Goal: Task Accomplishment & Management: Complete application form

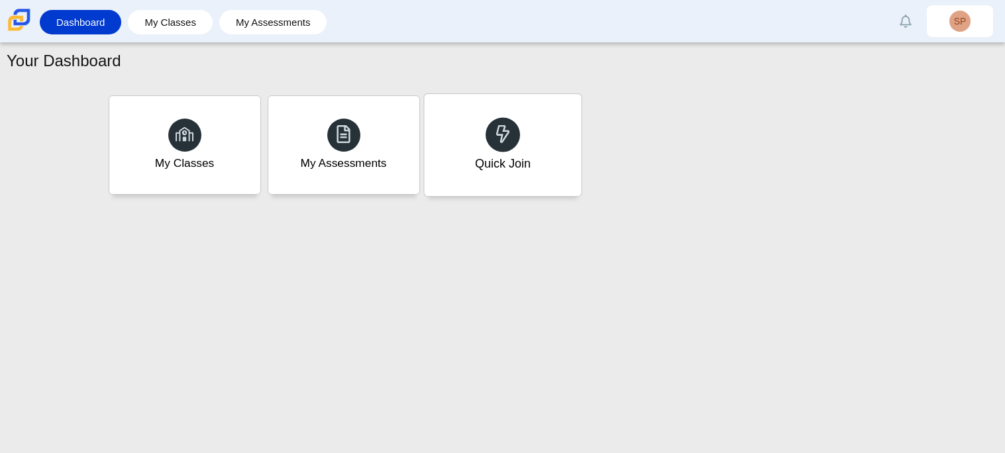
click at [531, 122] on div "Quick Join" at bounding box center [502, 145] width 157 height 102
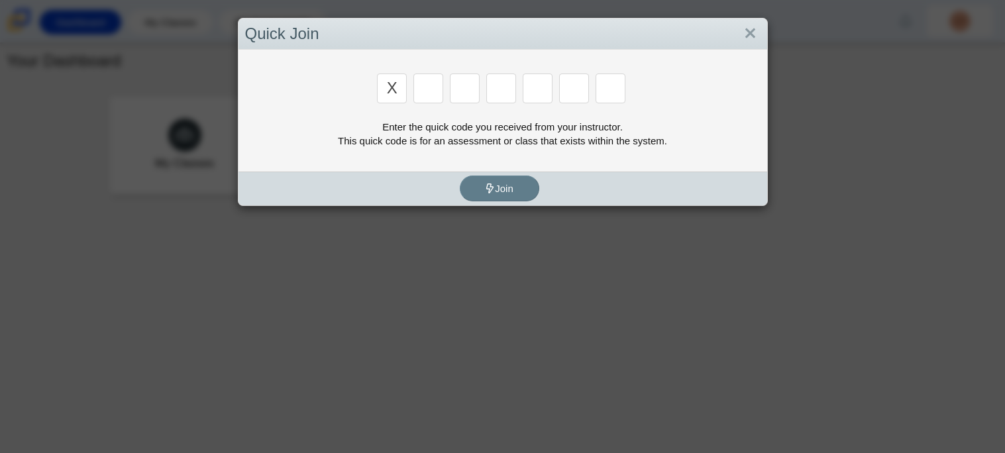
type input "x"
type input "d"
type input "5"
type input "4"
type input "v"
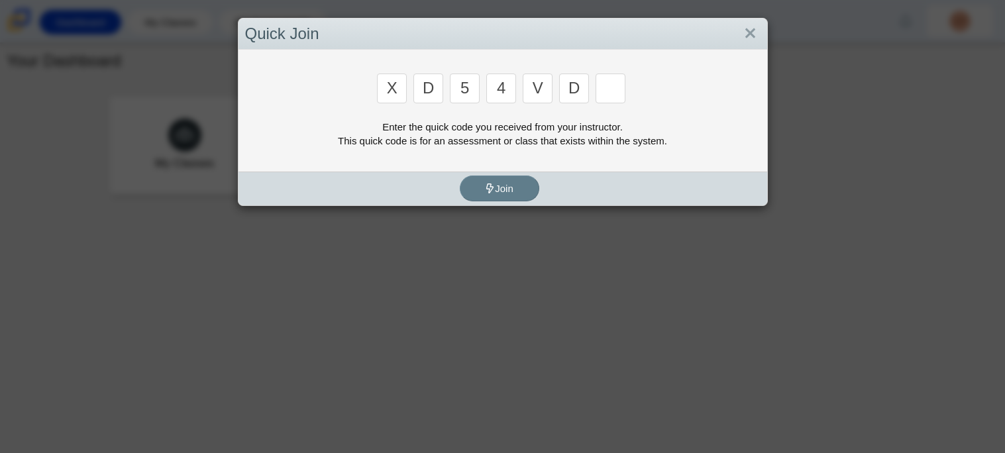
type input "d"
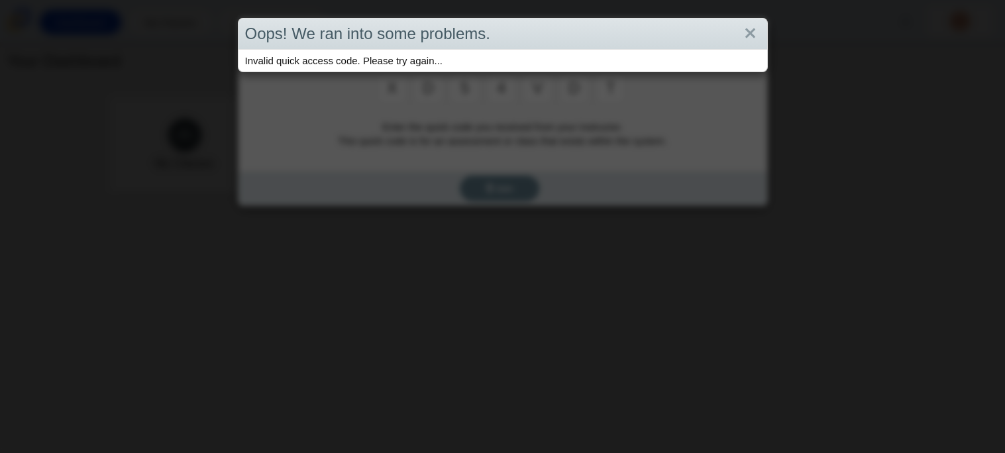
type input "t"
click at [751, 40] on link "Close" at bounding box center [750, 34] width 21 height 23
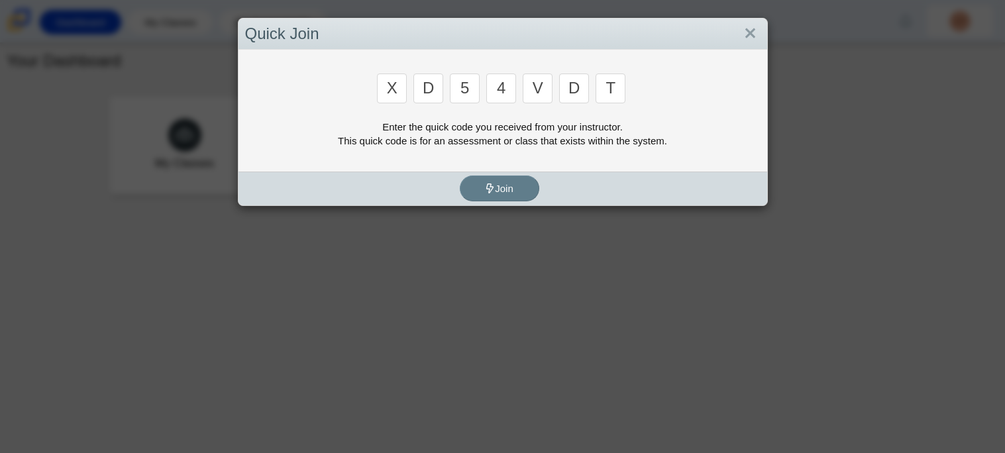
click at [577, 81] on input "d" at bounding box center [574, 89] width 30 height 30
type input "u"
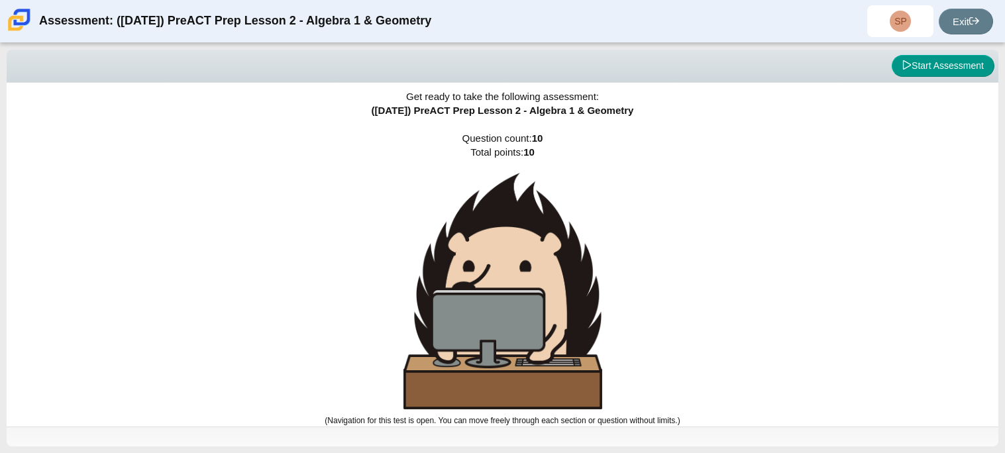
scroll to position [5, 0]
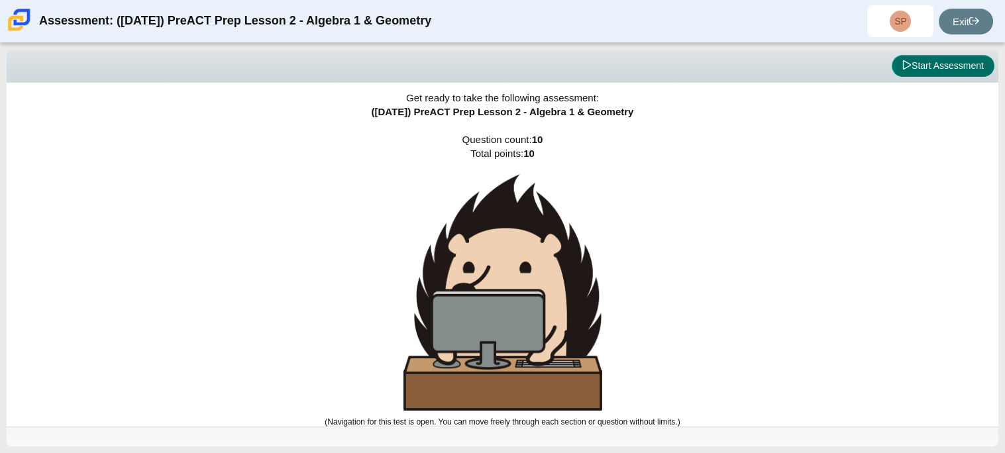
click at [966, 70] on button "Start Assessment" at bounding box center [943, 66] width 103 height 23
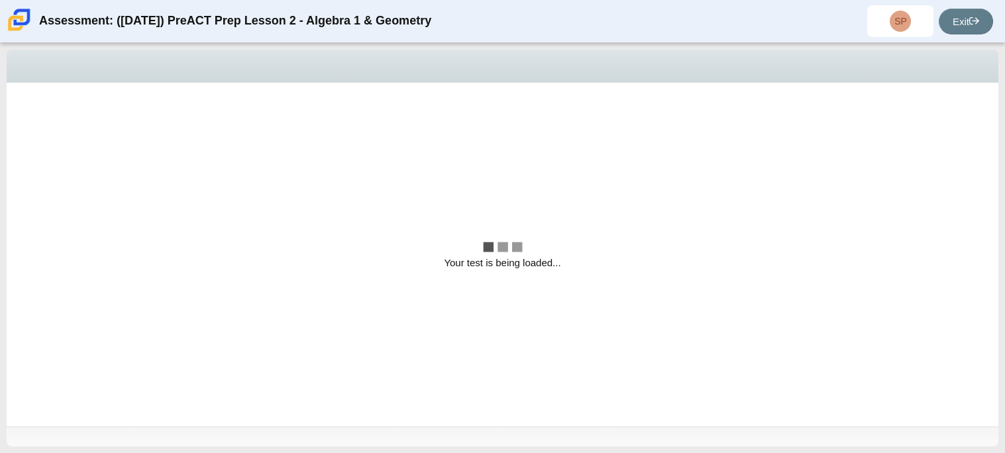
scroll to position [0, 0]
select select "bbf5d072-3e0b-44c4-9a12-6e7c9033f65b"
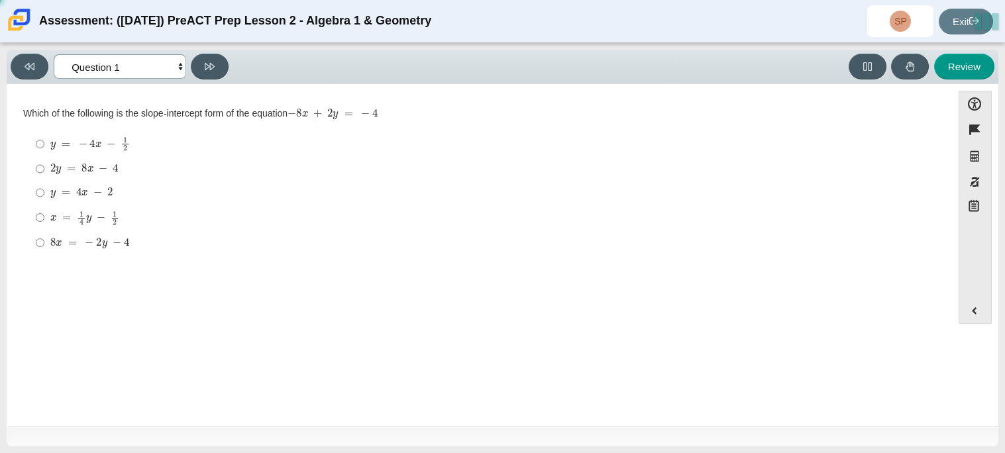
click at [159, 65] on select "Questions Question 1 Question 2 Question 3 Question 4 Question 5 Question 6 Que…" at bounding box center [120, 66] width 132 height 25
click at [168, 60] on select "Questions Question 1 Question 2 Question 3 Question 4 Question 5 Question 6 Que…" at bounding box center [120, 66] width 132 height 25
click at [134, 164] on div "2 y = 8 x − 4" at bounding box center [489, 168] width 878 height 13
click at [44, 164] on input "2 y = 8 x − 4 2 y = 8 x − 4" at bounding box center [40, 169] width 9 height 24
radio input "true"
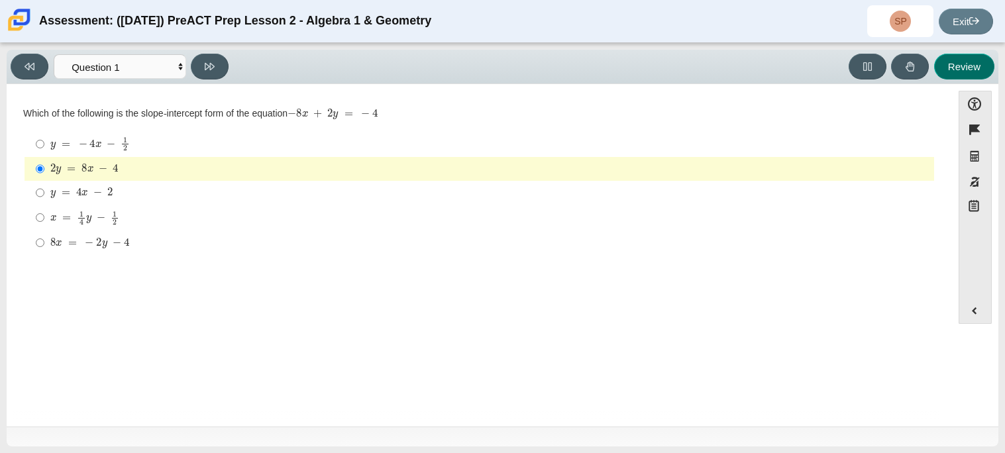
click at [956, 56] on button "Review" at bounding box center [964, 67] width 60 height 26
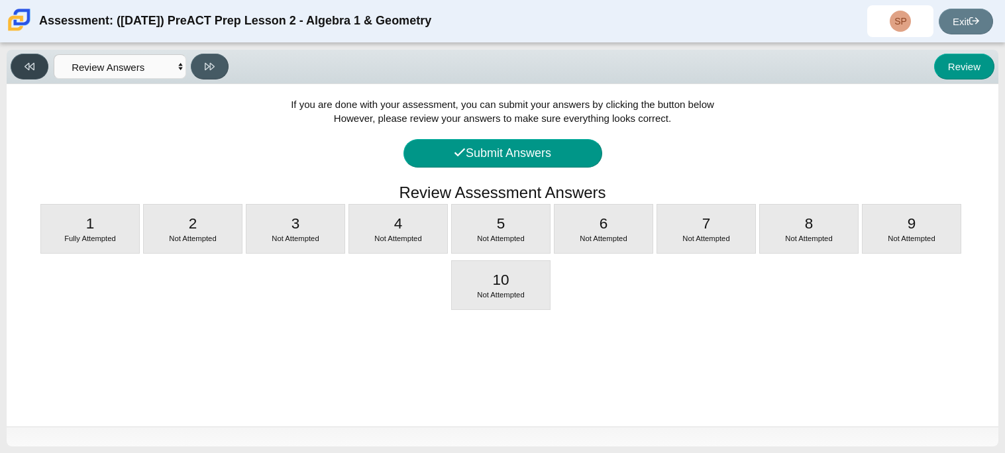
click at [44, 62] on button at bounding box center [30, 67] width 38 height 26
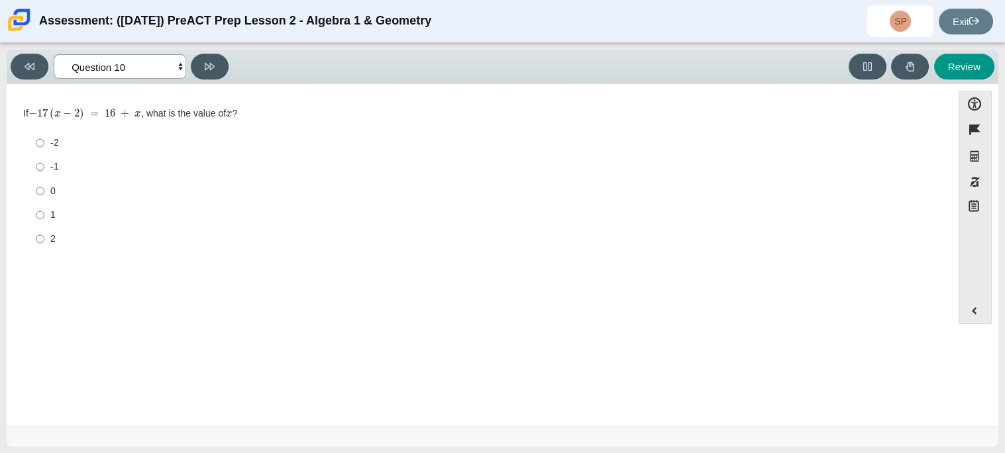
click at [151, 67] on select "Questions Question 1 Question 2 Question 3 Question 4 Question 5 Question 6 Que…" at bounding box center [120, 66] width 132 height 25
click at [54, 54] on select "Questions Question 1 Question 2 Question 3 Question 4 Question 5 Question 6 Que…" at bounding box center [120, 66] width 132 height 25
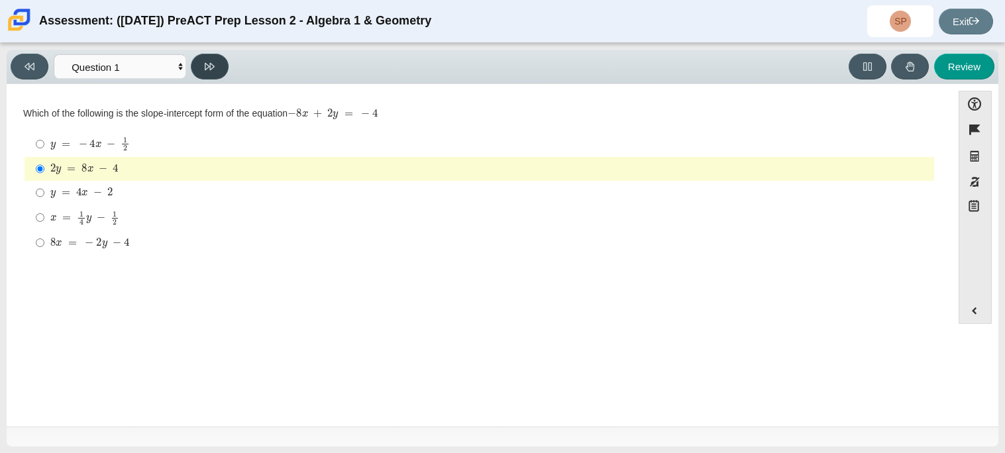
click at [214, 62] on icon at bounding box center [210, 67] width 10 height 10
select select "ed62e223-81bd-4cbf-ab48-ab975844bd1f"
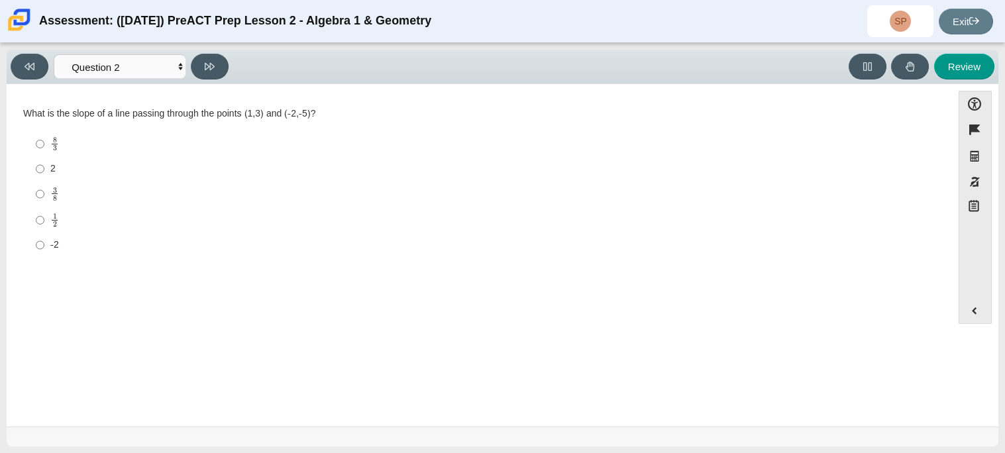
click at [47, 247] on label "-2 -2" at bounding box center [480, 245] width 908 height 24
click at [44, 247] on input "-2 -2" at bounding box center [40, 245] width 9 height 24
radio input "true"
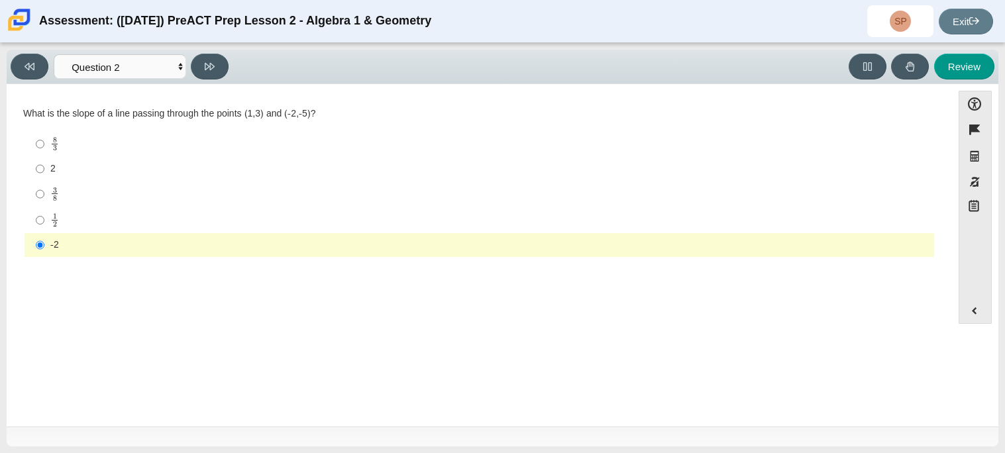
click at [78, 155] on label "8 3 8 thirds" at bounding box center [480, 144] width 908 height 26
click at [44, 155] on input "8 3 8 thirds" at bounding box center [40, 144] width 9 height 26
radio input "true"
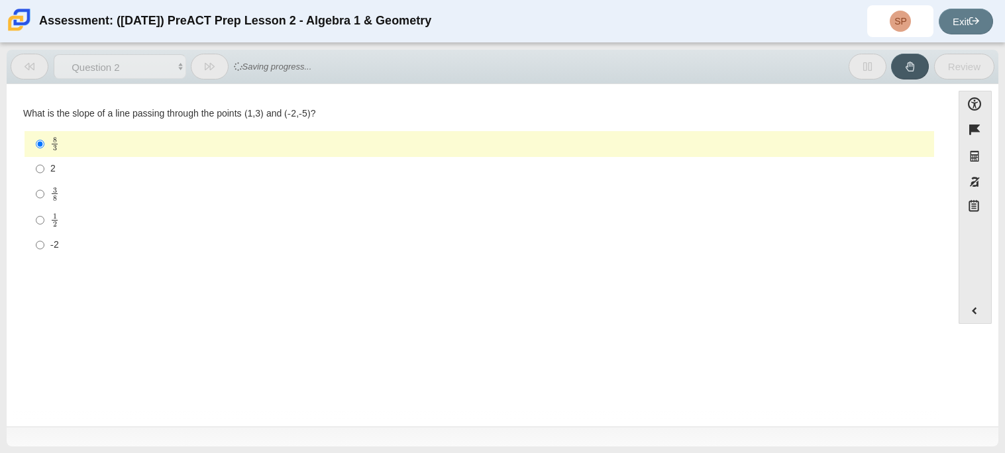
click at [84, 164] on div "2" at bounding box center [489, 168] width 878 height 13
click at [44, 164] on input "2 2" at bounding box center [40, 169] width 9 height 24
radio input "true"
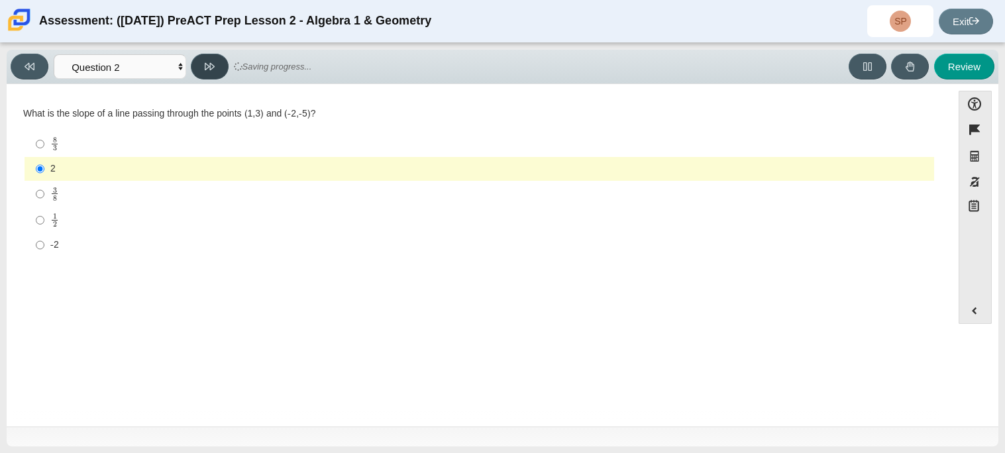
click at [205, 65] on icon at bounding box center [210, 66] width 10 height 7
select select "97f4f5fa-a52e-4fed-af51-565bfcdf47cb"
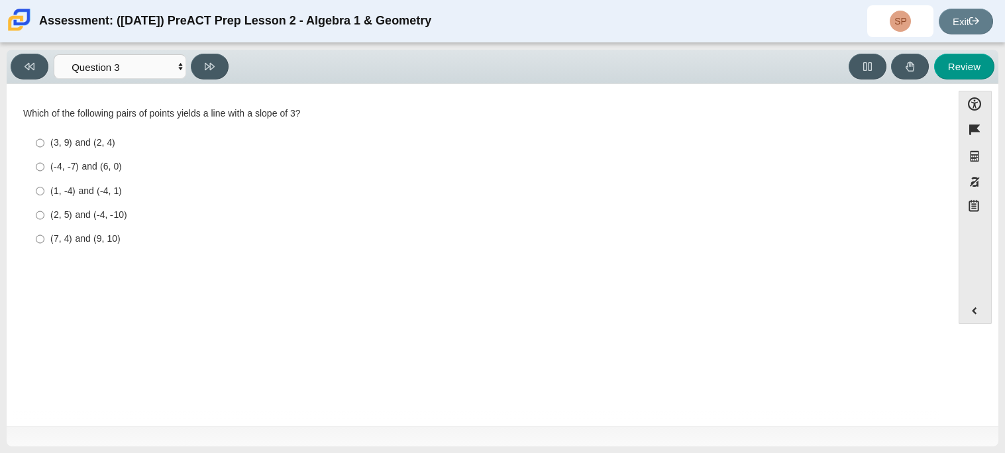
click at [131, 233] on div "(7, 4) and (9, 10)" at bounding box center [489, 239] width 878 height 13
click at [44, 233] on input "(7, 4) and (9, 10) (7, 4) and (9, 10)" at bounding box center [40, 239] width 9 height 24
radio input "true"
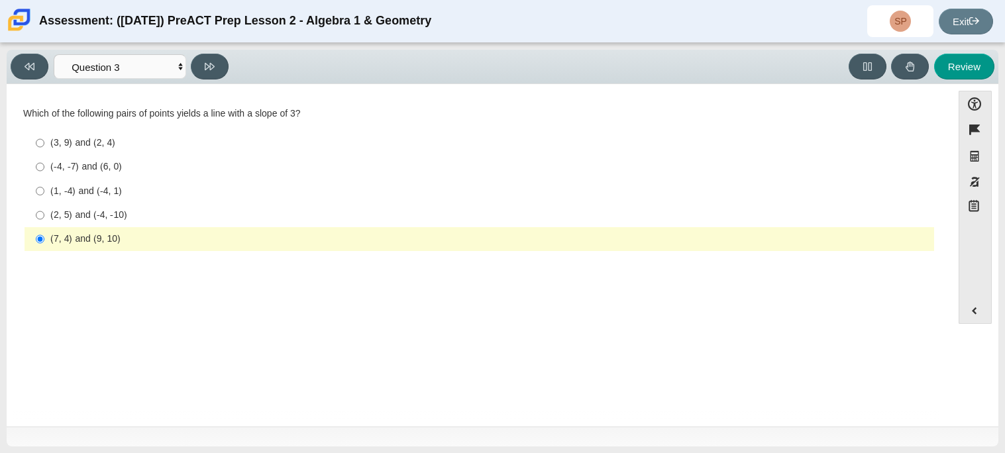
click at [90, 217] on div "(2, 5) and (-4, -10)" at bounding box center [489, 215] width 878 height 13
click at [44, 217] on input "(2, 5) and (-4, -10) (2, 5) and (-4, -10)" at bounding box center [40, 215] width 9 height 24
radio input "true"
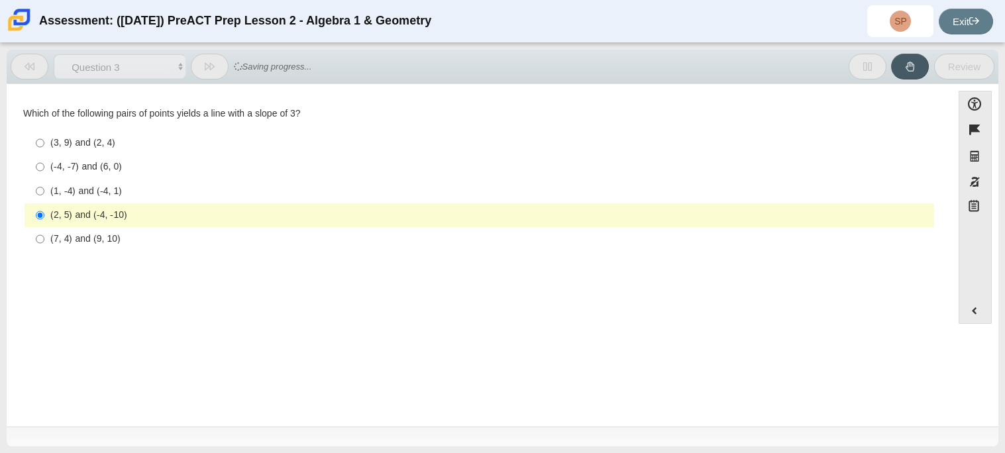
click at [94, 218] on div "(2, 5) and (-4, -10)" at bounding box center [489, 215] width 878 height 13
click at [44, 218] on input "(2, 5) and (-4, -10) (2, 5) and (-4, -10)" at bounding box center [40, 215] width 9 height 24
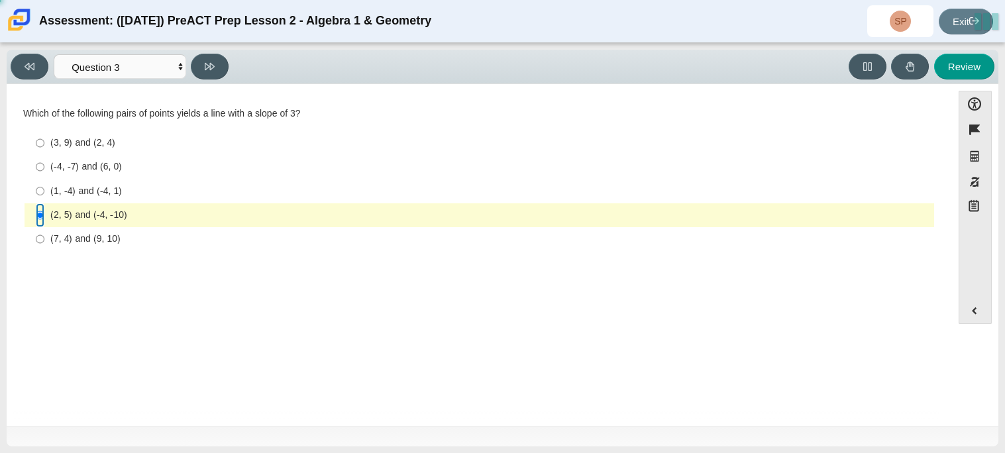
click at [38, 218] on input "(2, 5) and (-4, -10) (2, 5) and (-4, -10)" at bounding box center [40, 215] width 9 height 24
click at [71, 238] on div "(7, 4) and (9, 10)" at bounding box center [489, 239] width 878 height 13
click at [44, 238] on input "(7, 4) and (9, 10) (7, 4) and (9, 10)" at bounding box center [40, 239] width 9 height 24
radio input "true"
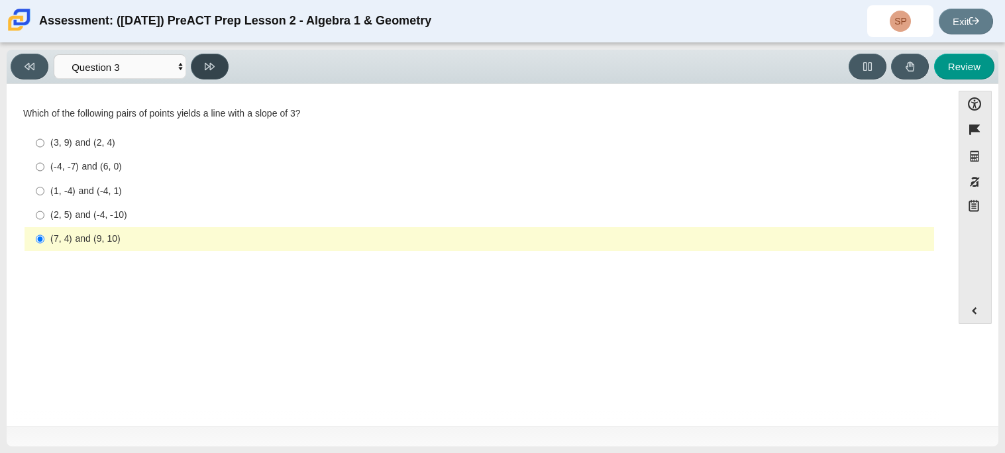
click at [207, 54] on button at bounding box center [210, 67] width 38 height 26
select select "89427bb7-e313-4f00-988f-8b8255897029"
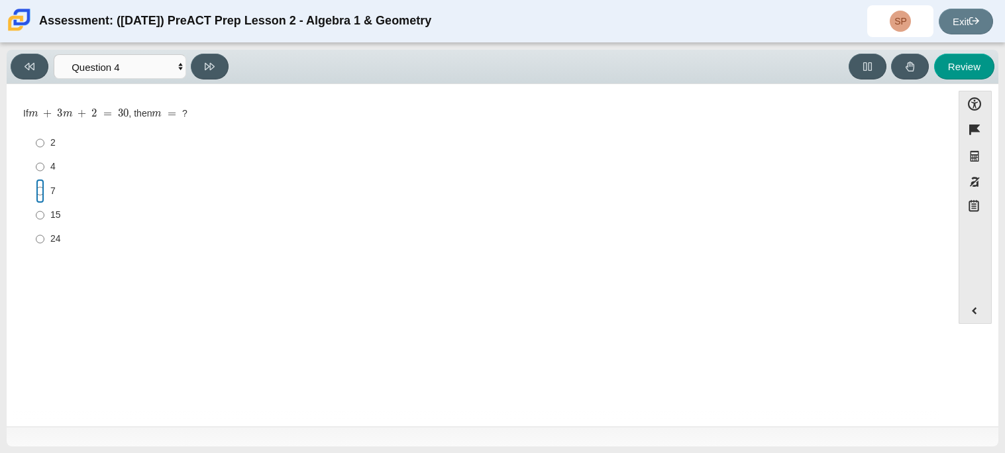
click at [42, 185] on input "7 7" at bounding box center [40, 191] width 9 height 24
radio input "true"
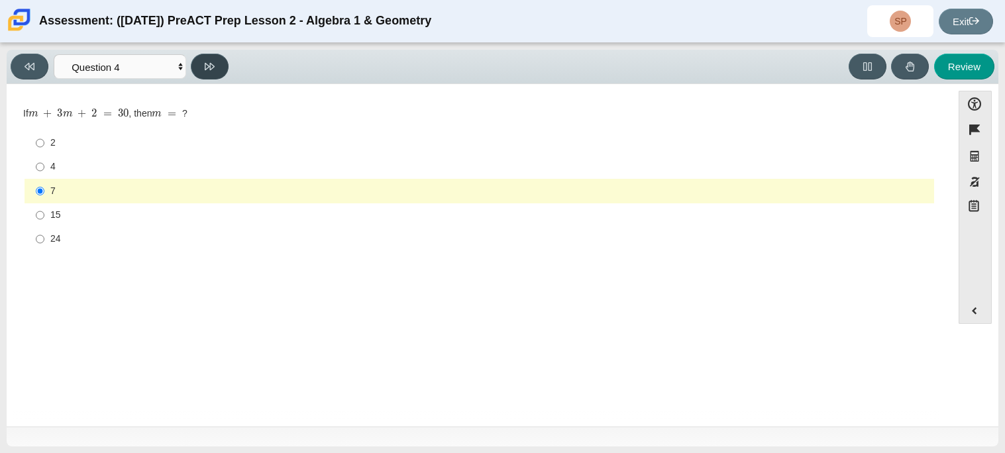
click at [200, 74] on button at bounding box center [210, 67] width 38 height 26
select select "489dcffd-4e6a-49cf-a9d6-ad1d4a911a4e"
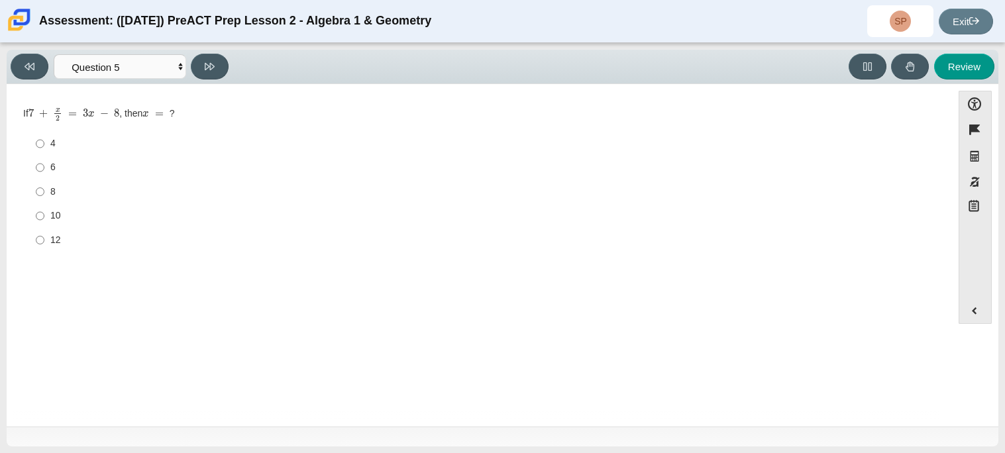
click at [74, 147] on div "4" at bounding box center [489, 143] width 878 height 13
click at [44, 147] on input "4 4" at bounding box center [40, 144] width 9 height 24
radio input "true"
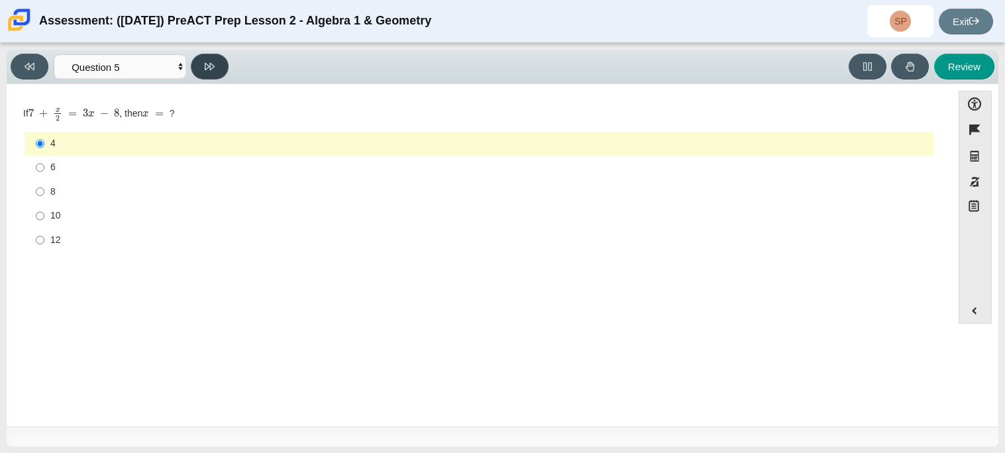
click at [219, 65] on button at bounding box center [210, 67] width 38 height 26
select select "210571de-36a6-4d8e-a361-ceff8ef801dc"
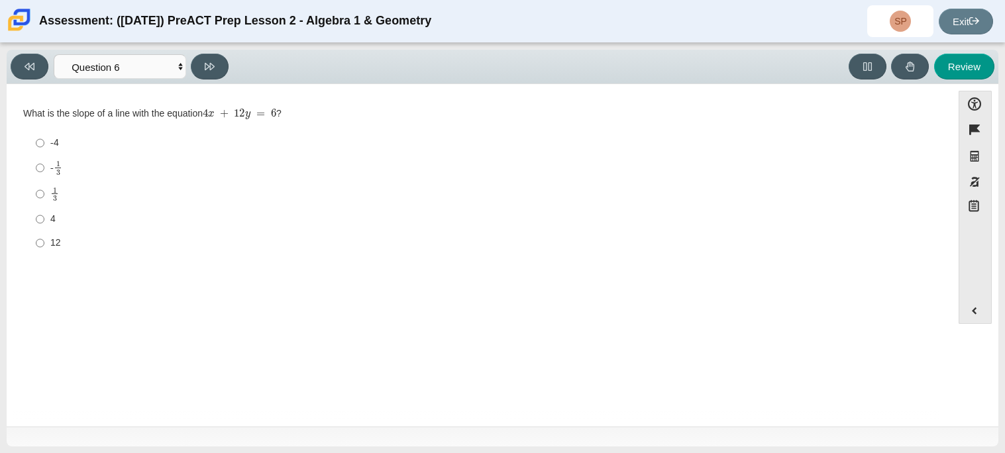
click at [117, 211] on label "4 4" at bounding box center [480, 219] width 908 height 24
click at [44, 211] on input "4 4" at bounding box center [40, 219] width 9 height 24
radio input "true"
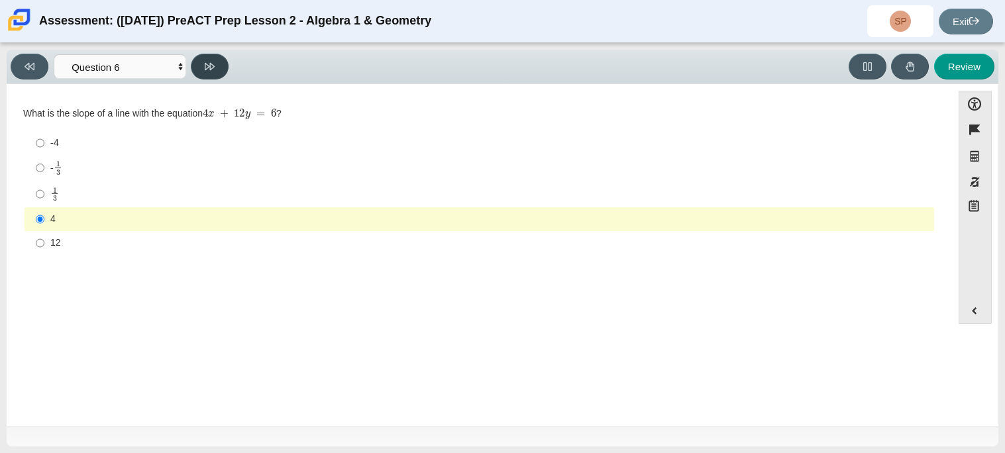
click at [213, 54] on button at bounding box center [210, 67] width 38 height 26
select select "ec95ace6-bebc-42b8-9428-40567494d4da"
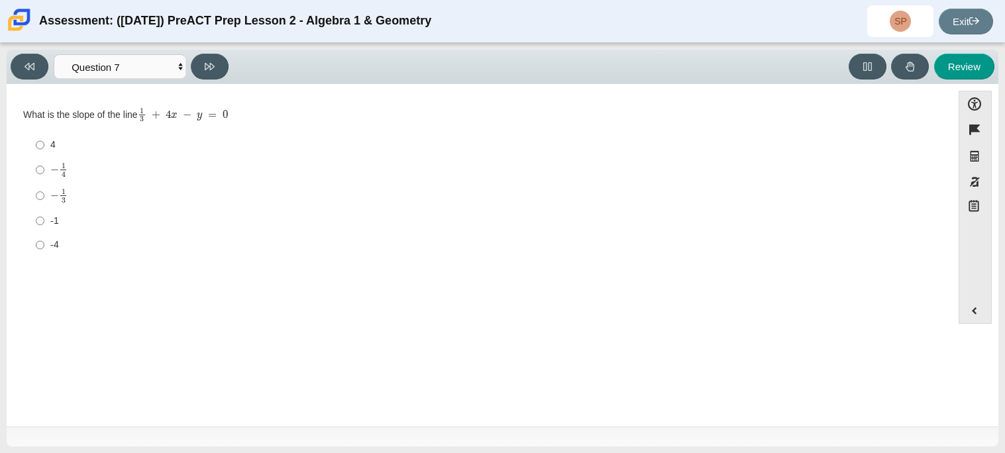
click at [103, 221] on div "-1" at bounding box center [489, 221] width 878 height 13
click at [44, 221] on input "-1 -1" at bounding box center [40, 221] width 9 height 24
radio input "true"
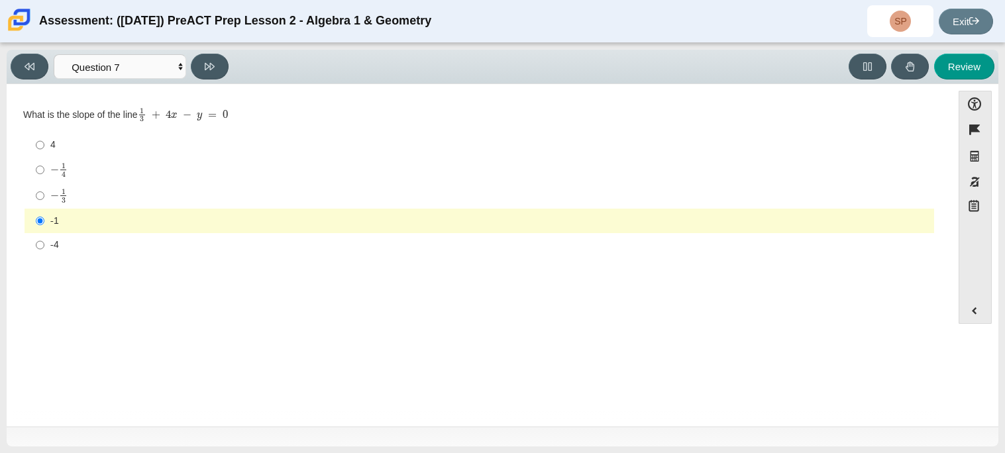
click at [78, 145] on div "4" at bounding box center [489, 144] width 878 height 13
click at [44, 145] on input "4 4" at bounding box center [40, 145] width 9 height 24
radio input "true"
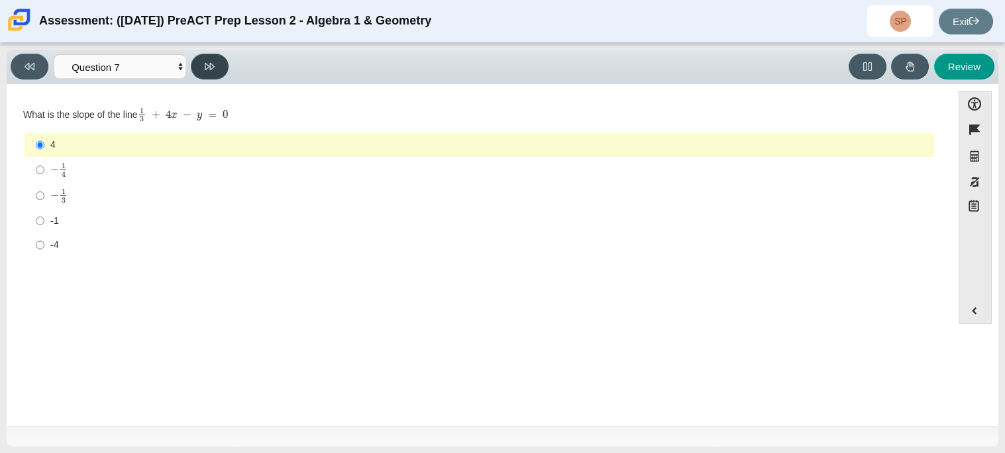
click at [215, 72] on button at bounding box center [210, 67] width 38 height 26
select select "ce81fe10-bf29-4b5e-8bd7-4f47f2fed4d8"
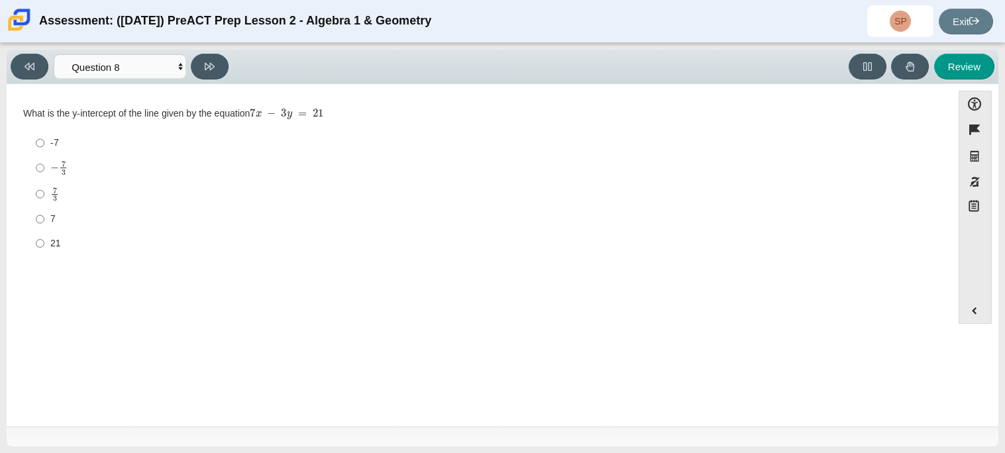
click at [62, 215] on div "7" at bounding box center [489, 219] width 878 height 13
click at [44, 215] on input "7 7" at bounding box center [40, 219] width 9 height 24
radio input "true"
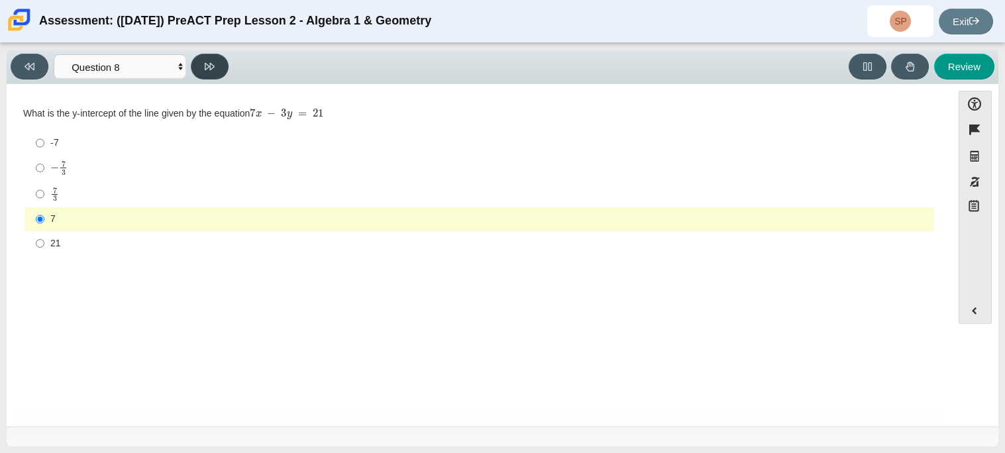
click at [211, 70] on icon at bounding box center [210, 67] width 10 height 10
select select "14773eaf-2ca1-47ae-afe7-a624a56f34b3"
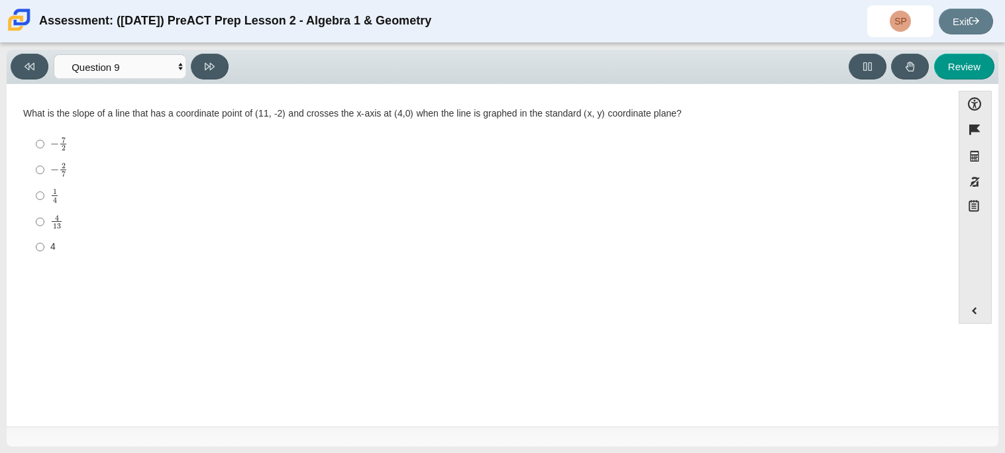
click at [44, 250] on label "4 4" at bounding box center [480, 247] width 908 height 24
click at [44, 250] on input "4 4" at bounding box center [40, 247] width 9 height 24
radio input "true"
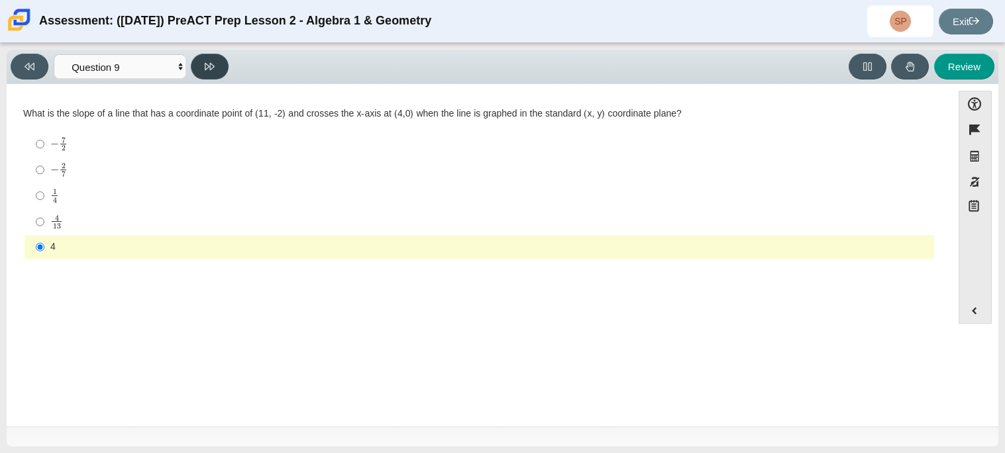
click at [200, 68] on button at bounding box center [210, 67] width 38 height 26
select select "96b71634-eacb-4f7e-8aef-411727d9bcba"
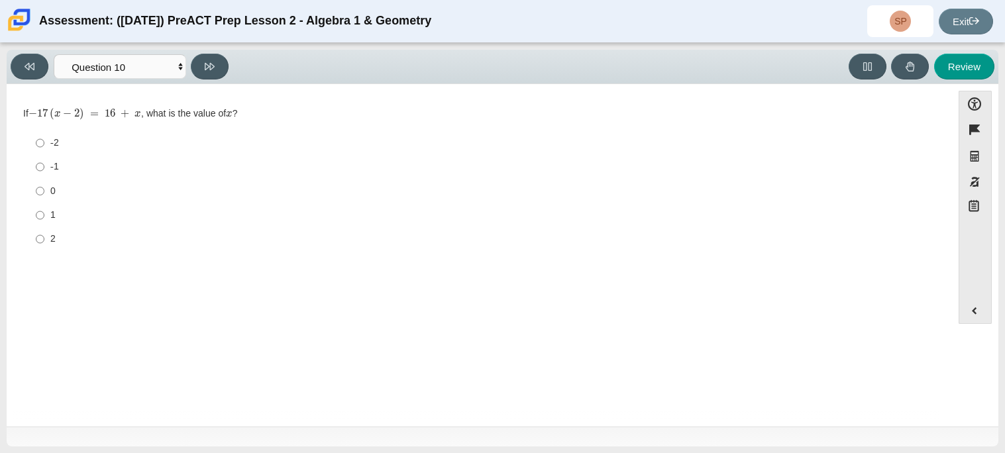
click at [80, 166] on div "-1" at bounding box center [489, 166] width 878 height 13
click at [44, 166] on input "-1 -1" at bounding box center [40, 167] width 9 height 24
radio input "true"
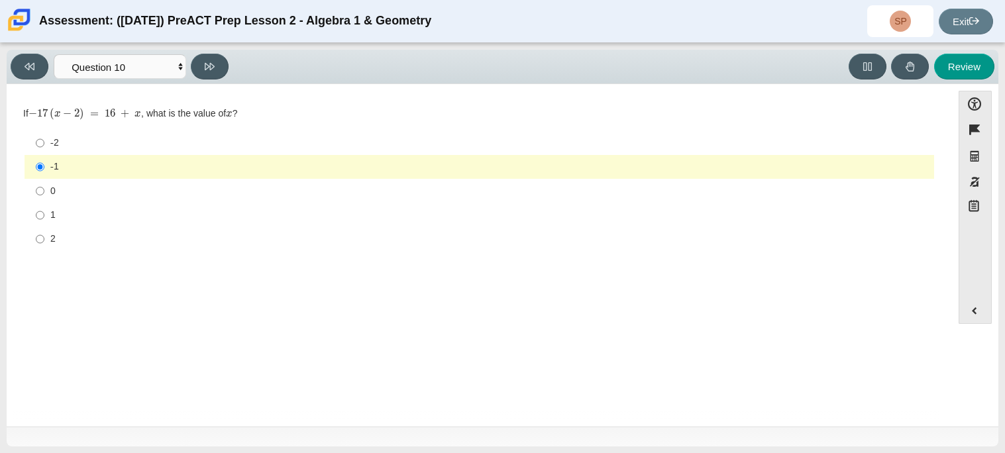
click at [83, 209] on div "1" at bounding box center [489, 215] width 878 height 13
click at [44, 209] on input "1 1" at bounding box center [40, 215] width 9 height 24
radio input "true"
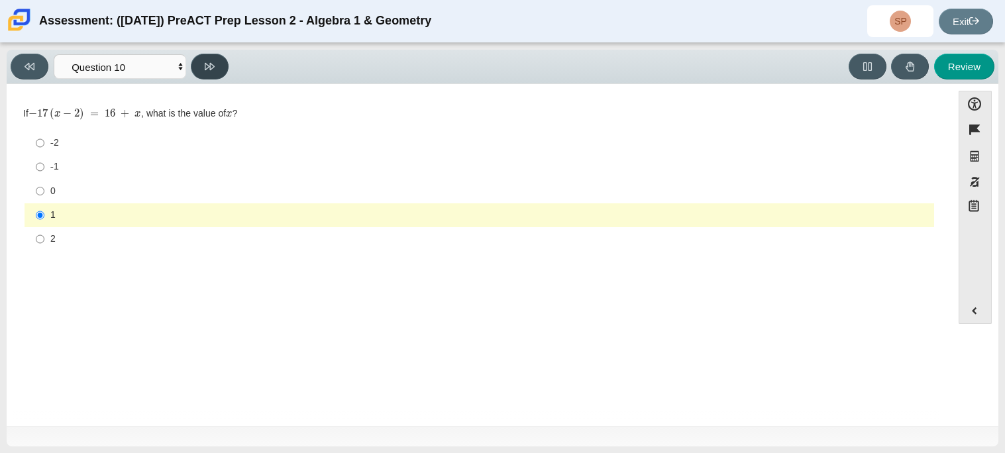
click at [210, 66] on icon at bounding box center [210, 66] width 10 height 7
select select "review"
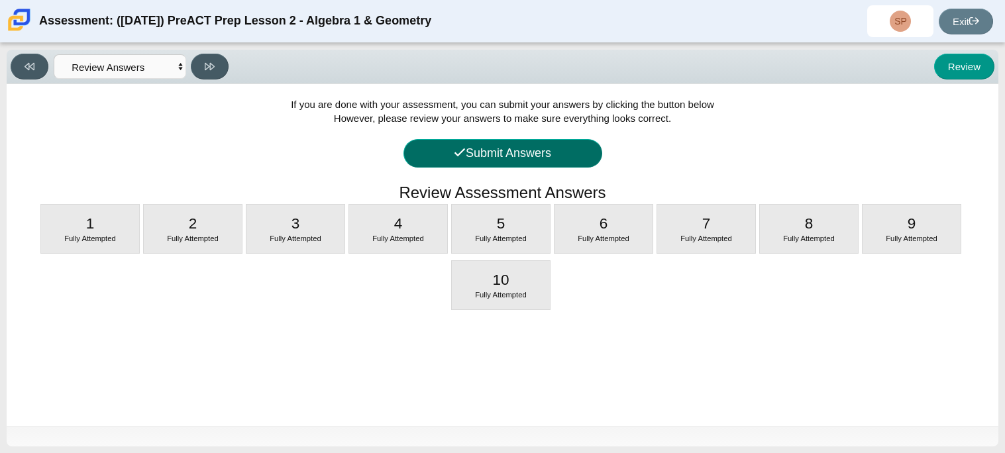
click at [547, 154] on button "Submit Answers" at bounding box center [502, 153] width 199 height 28
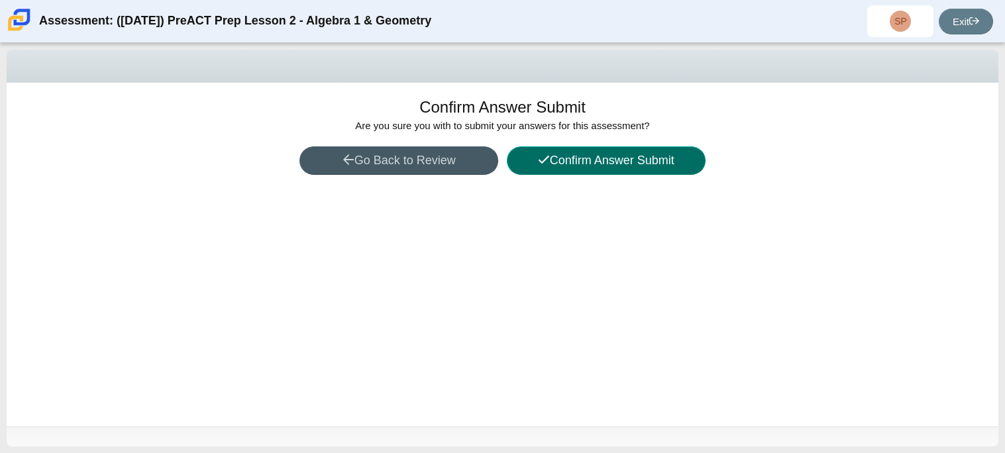
click at [604, 154] on button "Confirm Answer Submit" at bounding box center [606, 160] width 199 height 28
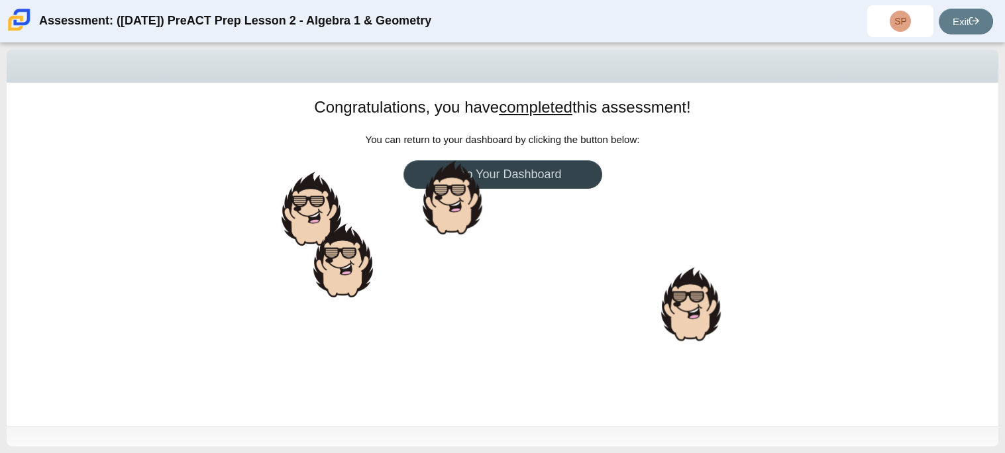
click at [586, 174] on link "Go to Your Dashboard" at bounding box center [502, 174] width 199 height 28
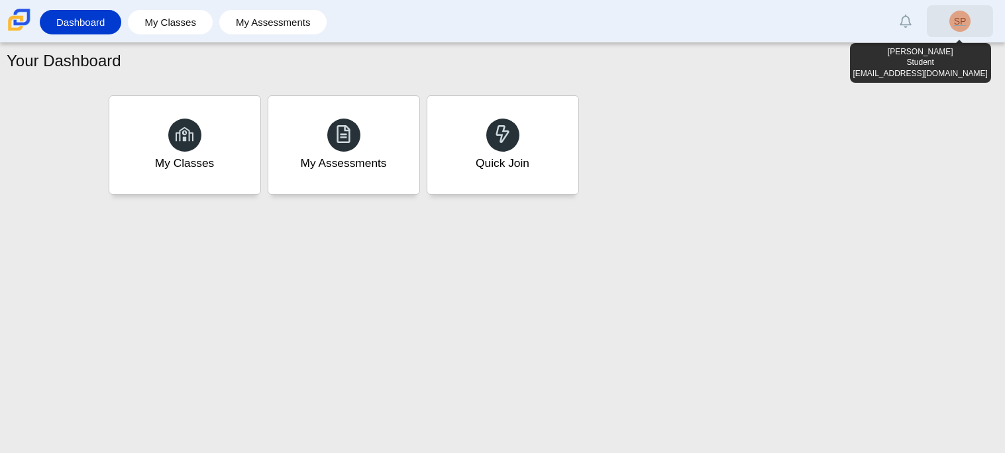
click at [938, 28] on link "SP" at bounding box center [960, 21] width 66 height 32
